Goal: Transaction & Acquisition: Subscribe to service/newsletter

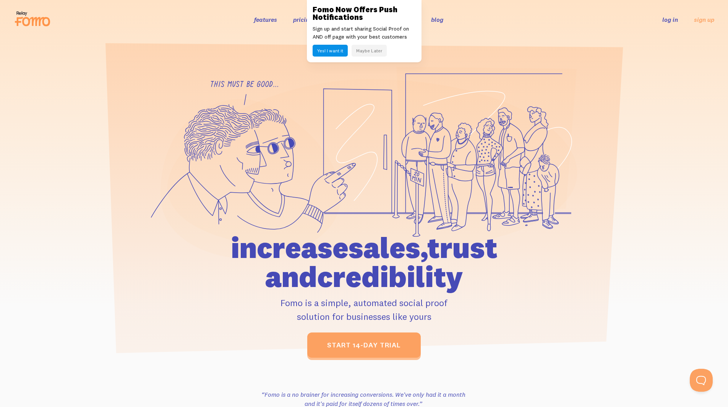
click at [343, 47] on button "Yes! I want it" at bounding box center [330, 51] width 35 height 12
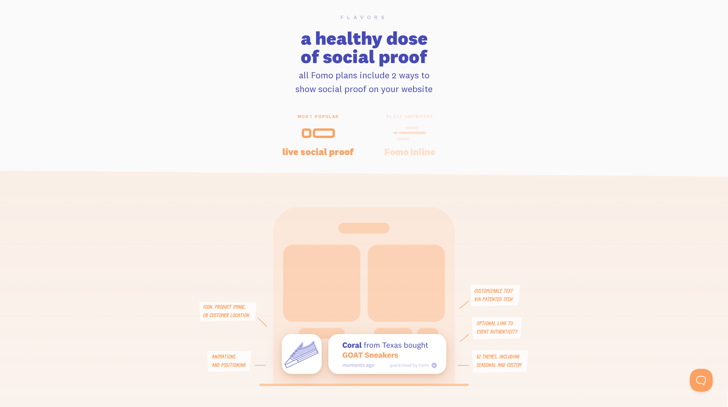
scroll to position [1552, 0]
click at [408, 135] on icon at bounding box center [411, 133] width 34 height 17
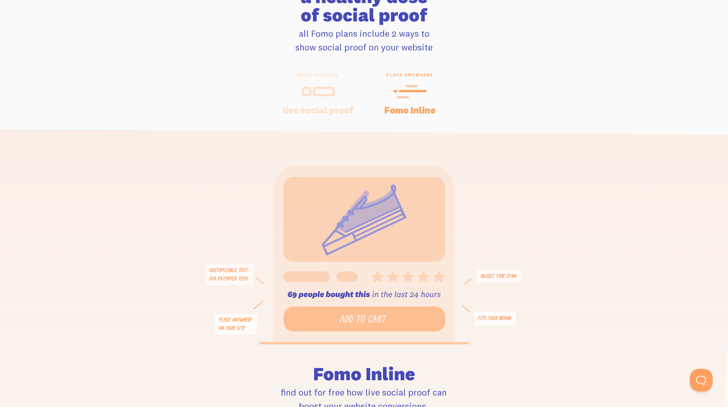
scroll to position [1595, 0]
click at [319, 86] on icon at bounding box center [319, 90] width 34 height 17
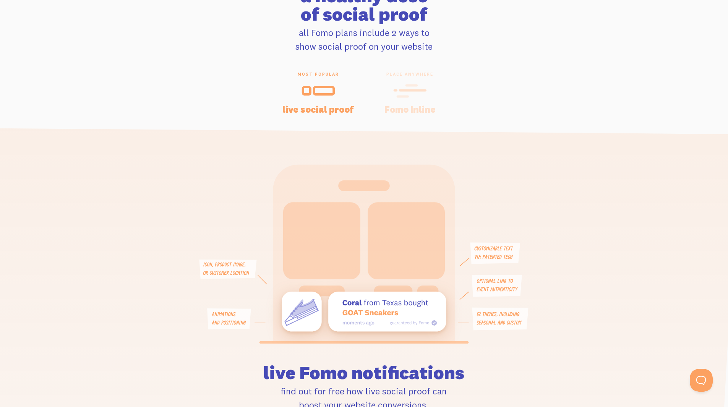
click at [400, 85] on icon at bounding box center [411, 90] width 34 height 17
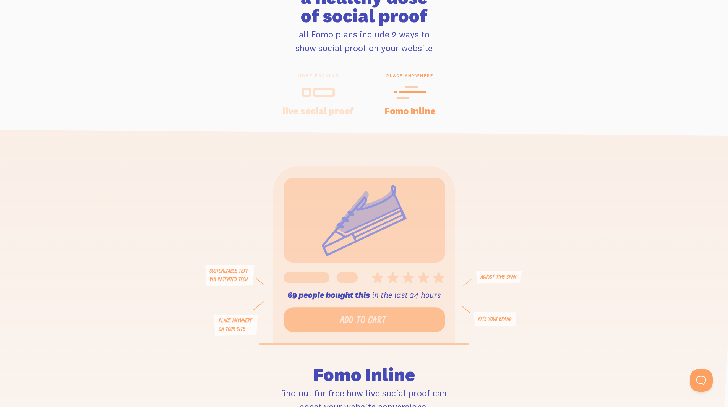
scroll to position [1593, 0]
click at [332, 93] on icon at bounding box center [319, 92] width 34 height 17
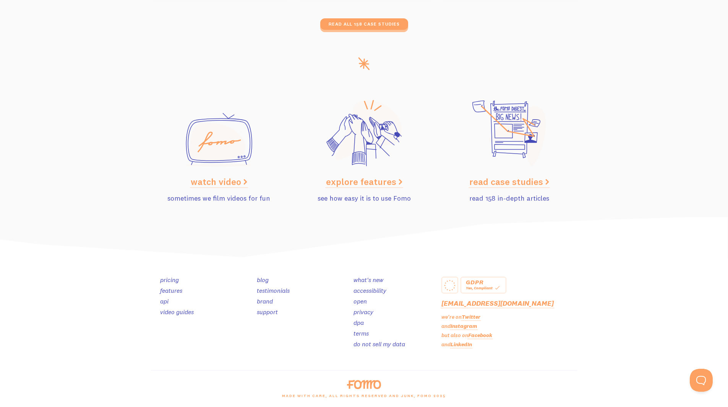
scroll to position [3777, 0]
click at [173, 280] on link "pricing" at bounding box center [169, 280] width 19 height 8
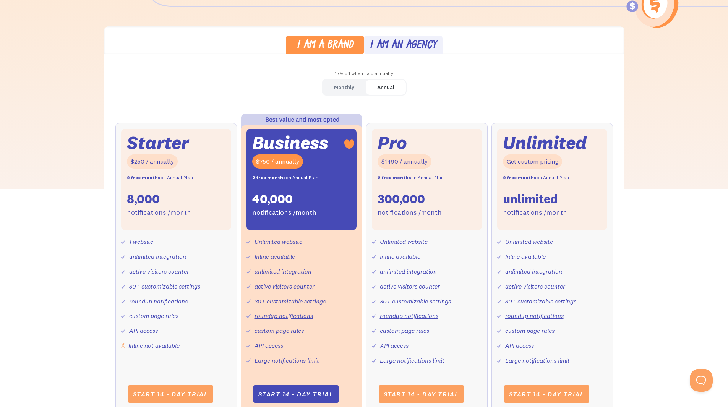
scroll to position [197, 0]
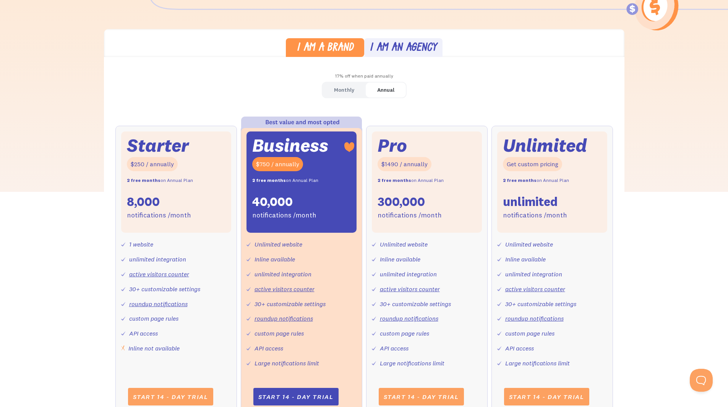
click at [344, 89] on div "Monthly" at bounding box center [344, 90] width 20 height 11
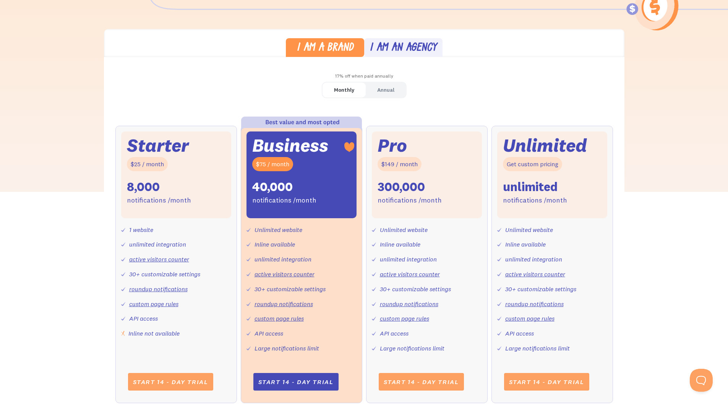
scroll to position [232, 0]
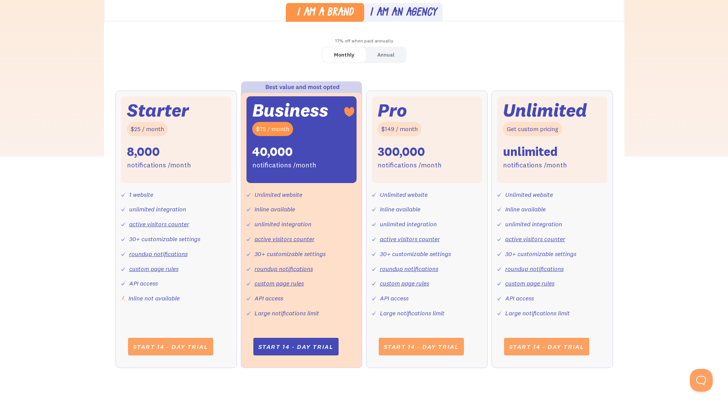
click at [404, 16] on div "I am an agency" at bounding box center [403, 13] width 67 height 11
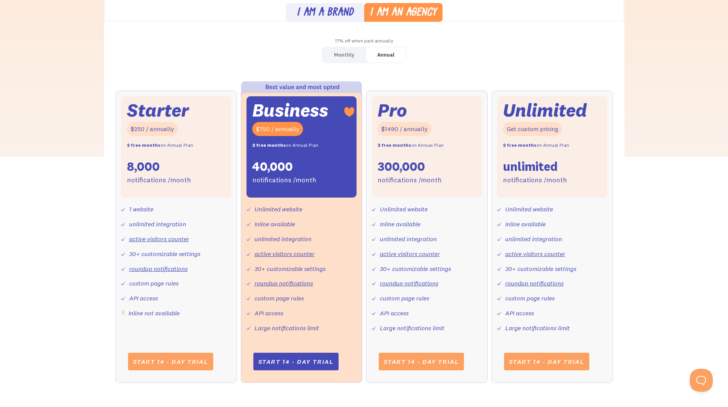
click at [358, 53] on link "Monthly" at bounding box center [344, 54] width 43 height 15
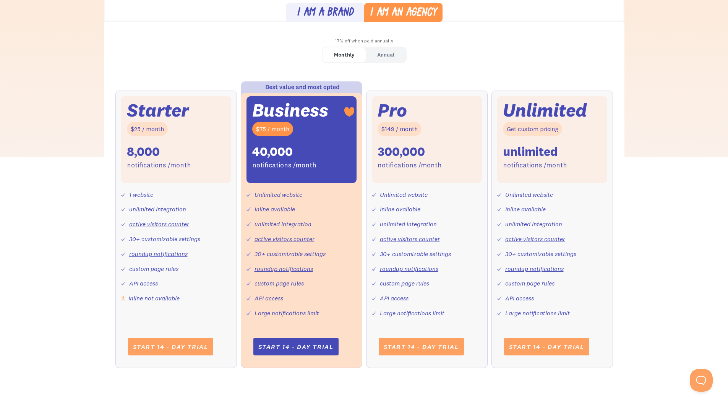
click at [344, 19] on link "I am a brand" at bounding box center [325, 12] width 78 height 19
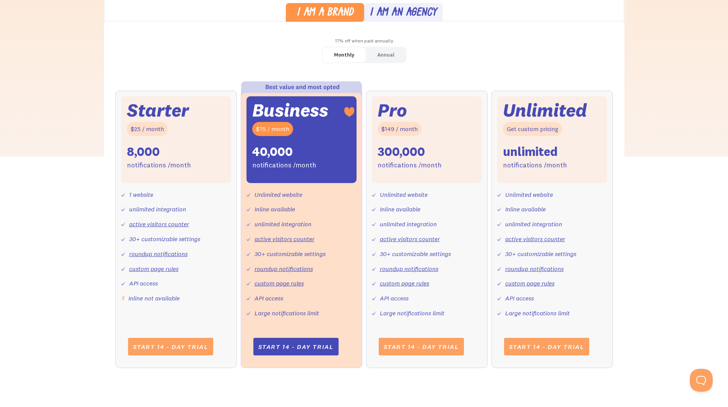
scroll to position [0, 0]
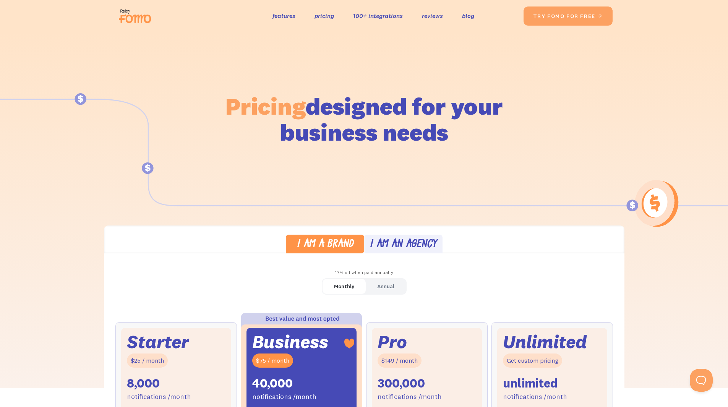
click at [150, 19] on img at bounding box center [137, 16] width 43 height 24
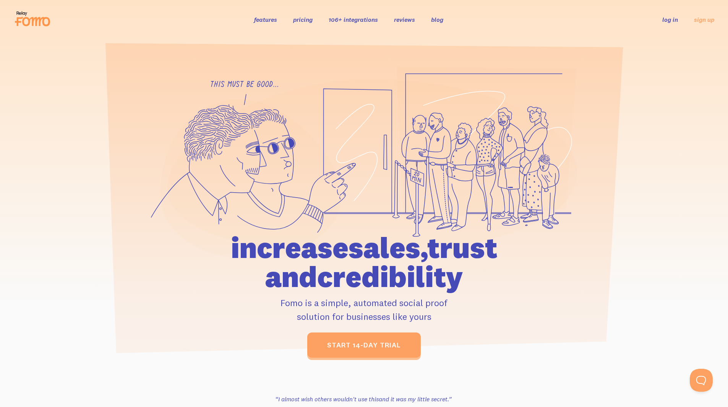
click at [18, 11] on icon at bounding box center [32, 18] width 37 height 19
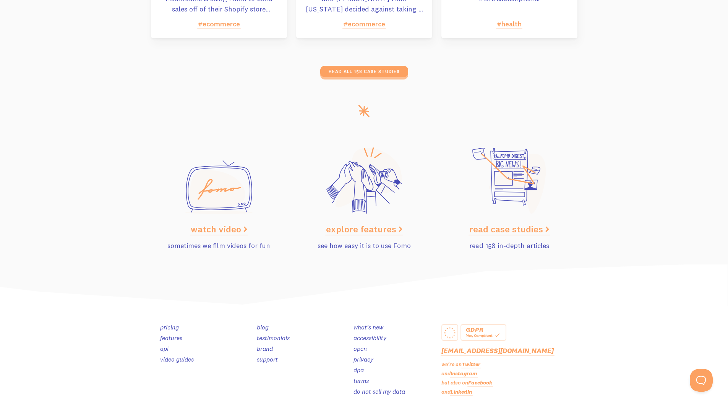
scroll to position [3777, 0]
